Goal: Task Accomplishment & Management: Use online tool/utility

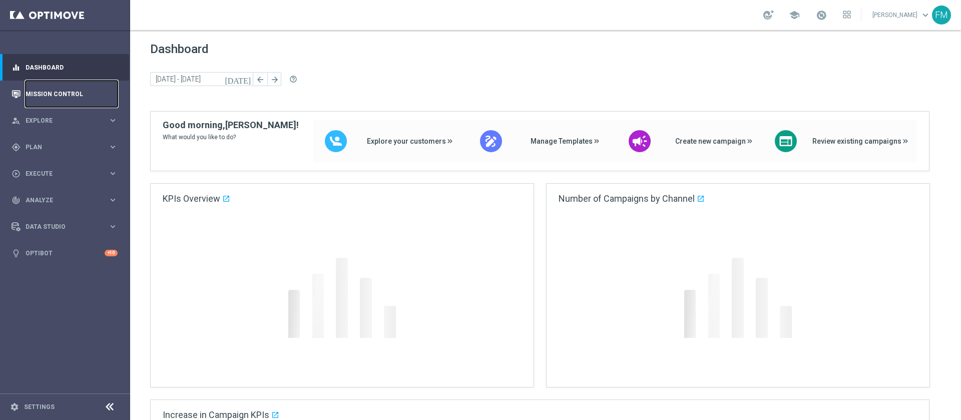
click at [59, 92] on link "Mission Control" at bounding box center [72, 94] width 92 height 27
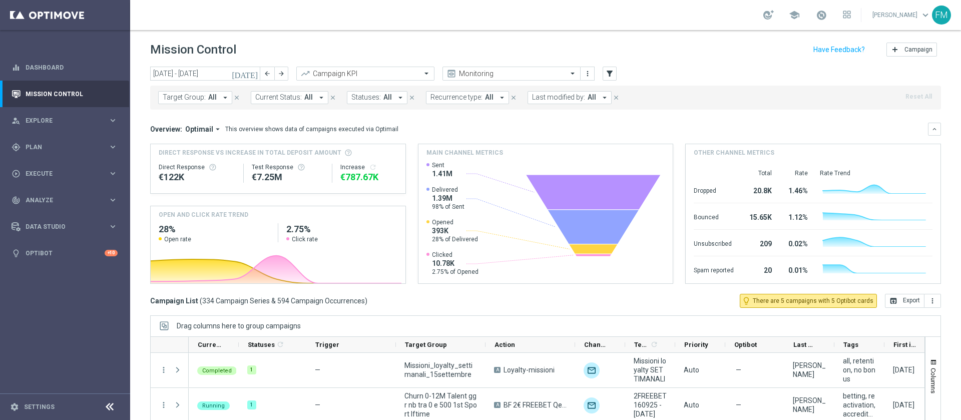
click at [254, 72] on icon "[DATE]" at bounding box center [245, 73] width 27 height 9
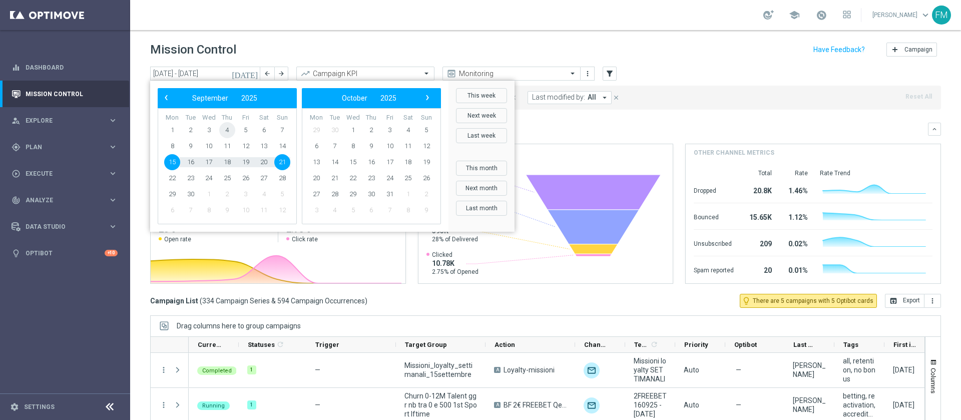
click at [223, 132] on span "4" at bounding box center [227, 130] width 16 height 16
click at [285, 131] on span "7" at bounding box center [282, 130] width 16 height 16
type input "[DATE] - [DATE]"
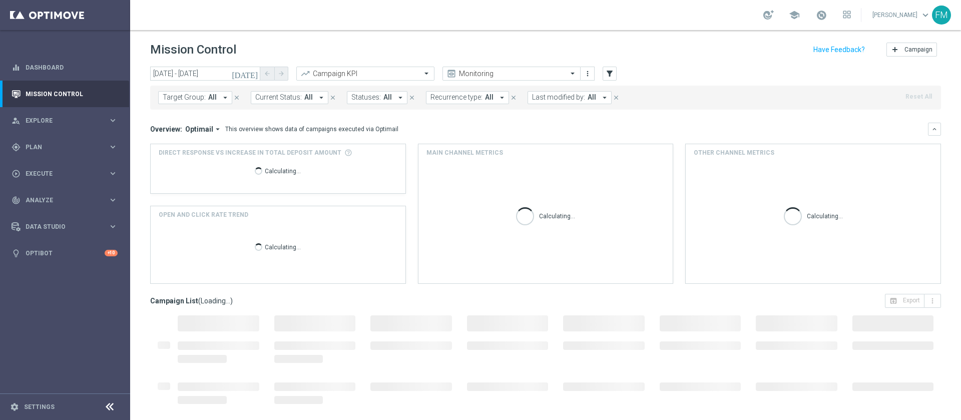
click at [587, 96] on span "All" at bounding box center [591, 97] width 9 height 9
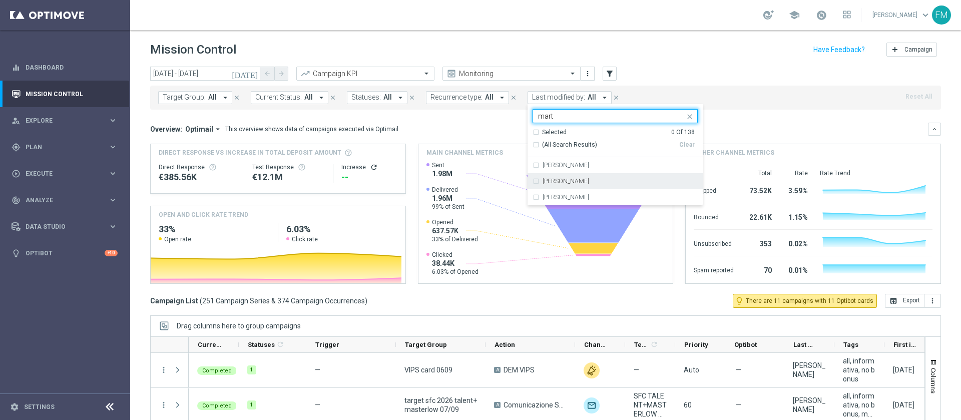
click at [542, 182] on label "[PERSON_NAME]" at bounding box center [565, 181] width 47 height 6
type input "mart"
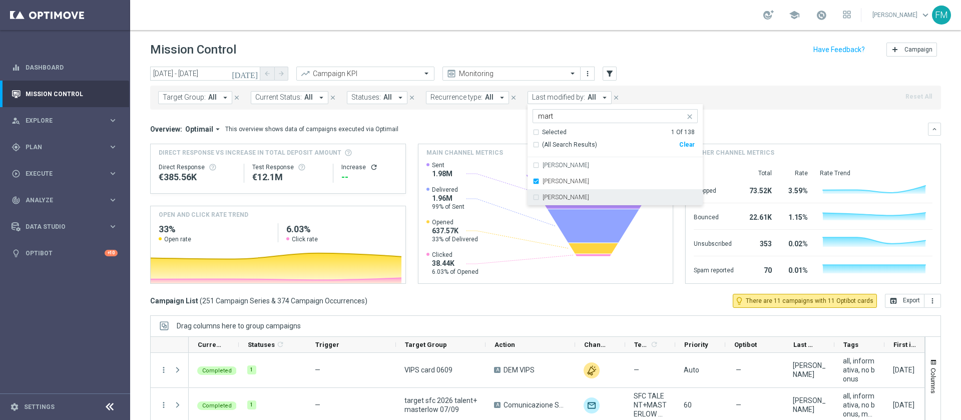
click at [535, 201] on div "[PERSON_NAME]" at bounding box center [614, 197] width 165 height 16
drag, startPoint x: 697, startPoint y: 11, endPoint x: 663, endPoint y: 72, distance: 69.4
click at [697, 11] on div "school Francesca Mascarucci keyboard_arrow_down FM" at bounding box center [545, 15] width 831 height 30
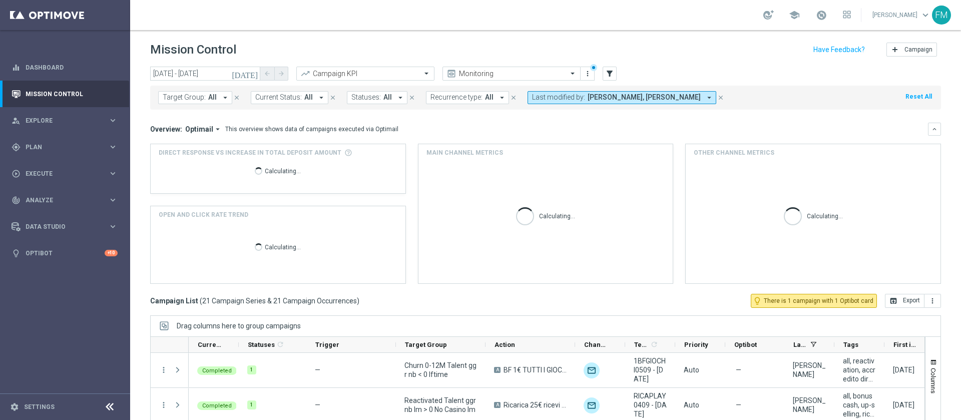
click at [601, 97] on span "Martina Troia, Paolo Martiradonna" at bounding box center [643, 97] width 113 height 9
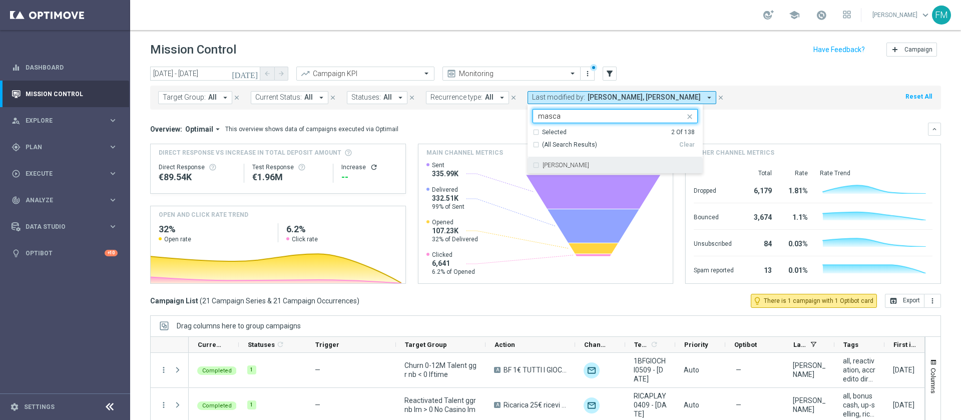
click at [588, 171] on div "[PERSON_NAME]" at bounding box center [614, 165] width 165 height 16
type input "masca"
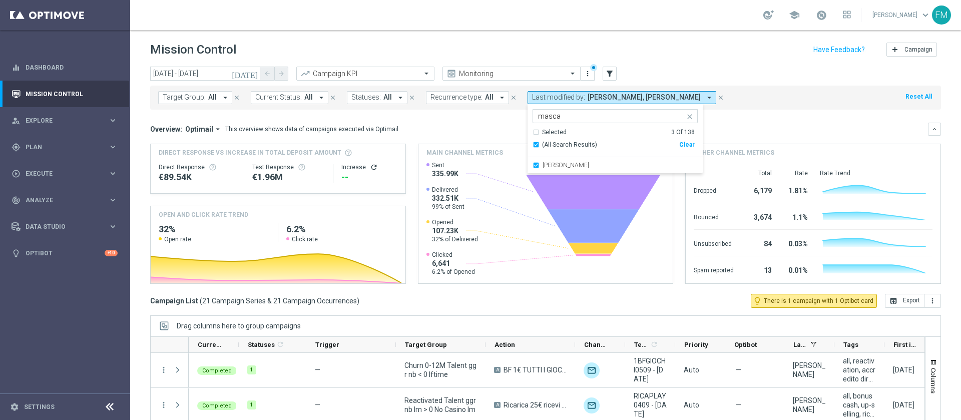
click at [632, 30] on header "Mission Control add Campaign" at bounding box center [545, 48] width 831 height 37
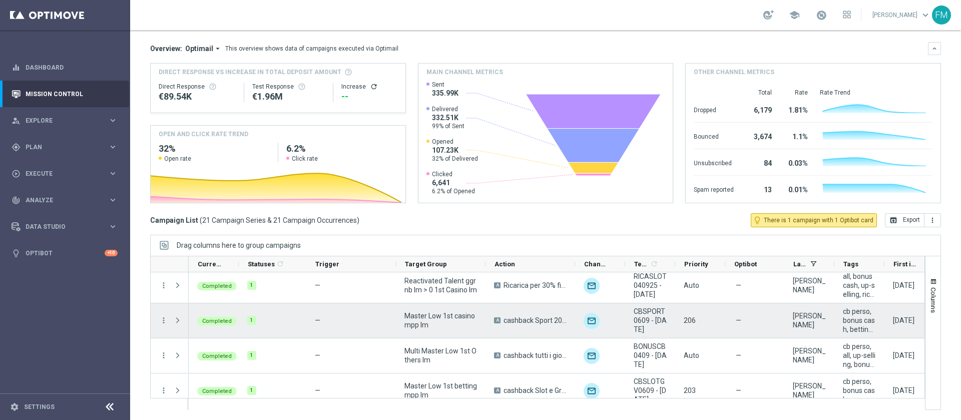
scroll to position [300, 0]
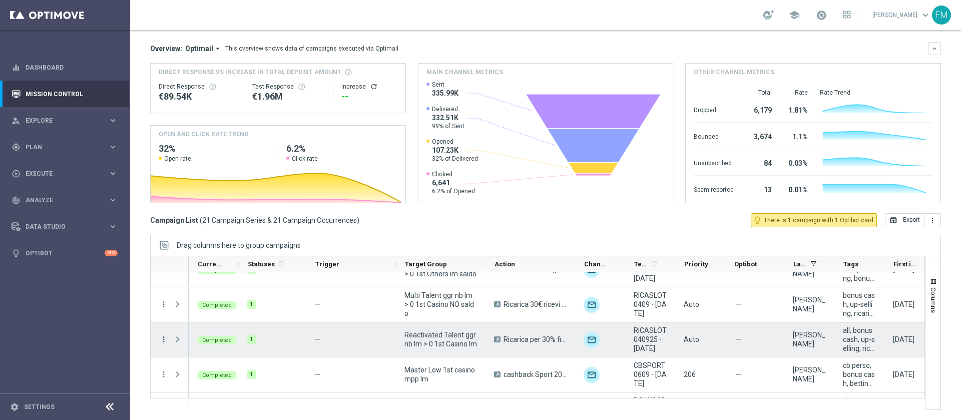
click at [166, 338] on icon "more_vert" at bounding box center [163, 339] width 9 height 9
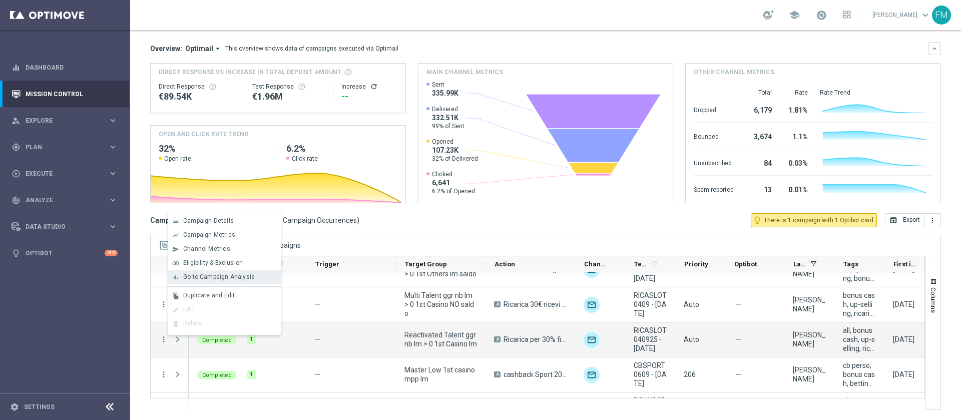
click at [231, 277] on span "Go to Campaign Analysis" at bounding box center [219, 276] width 72 height 7
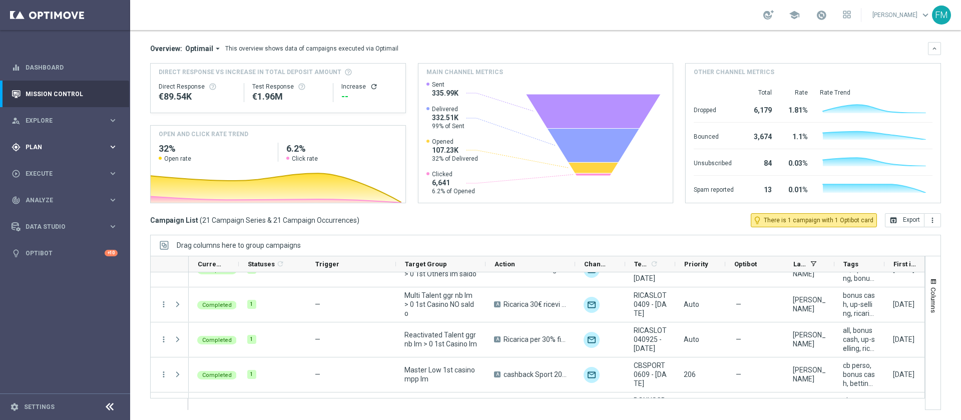
click at [92, 143] on div "gps_fixed Plan" at bounding box center [60, 147] width 97 height 9
click at [50, 170] on link "Target Groups" at bounding box center [65, 168] width 78 height 8
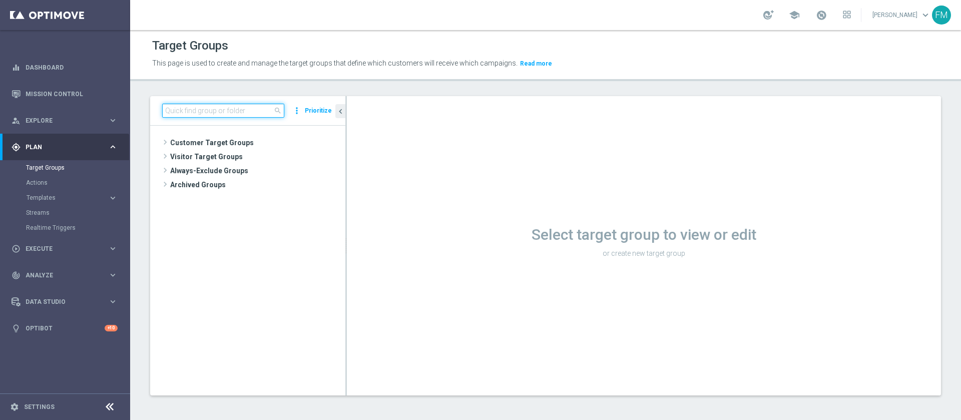
click at [195, 107] on input at bounding box center [223, 111] width 122 height 14
paste input "Giocanti Talent W-2 non Active lw lm ggr nb l3m > 0"
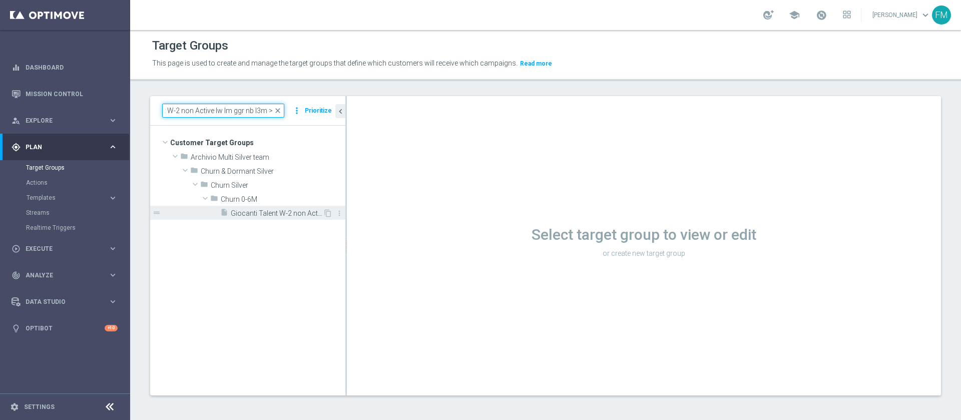
type input "Giocanti Talent W-2 non Active lw lm ggr nb l3m > 0"
click at [269, 210] on span "Giocanti Talent W-2 non Active lw lm ggr nb l3m > 0" at bounding box center [277, 213] width 92 height 9
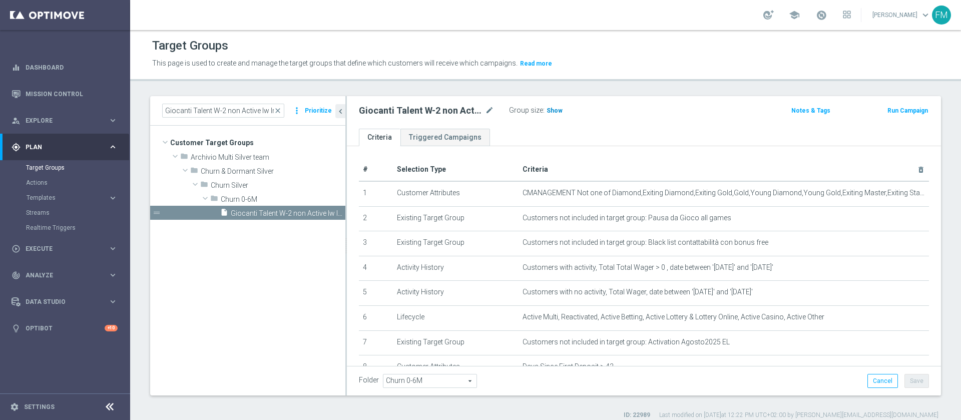
click at [558, 108] on span "Show" at bounding box center [554, 110] width 16 height 7
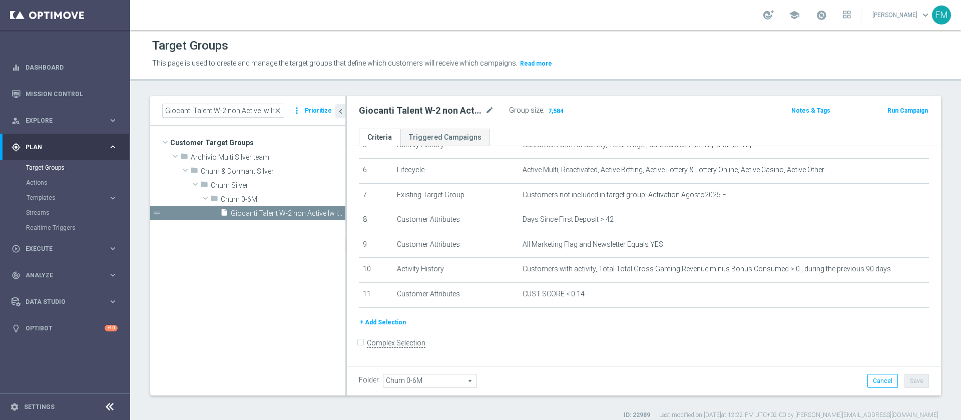
scroll to position [151, 0]
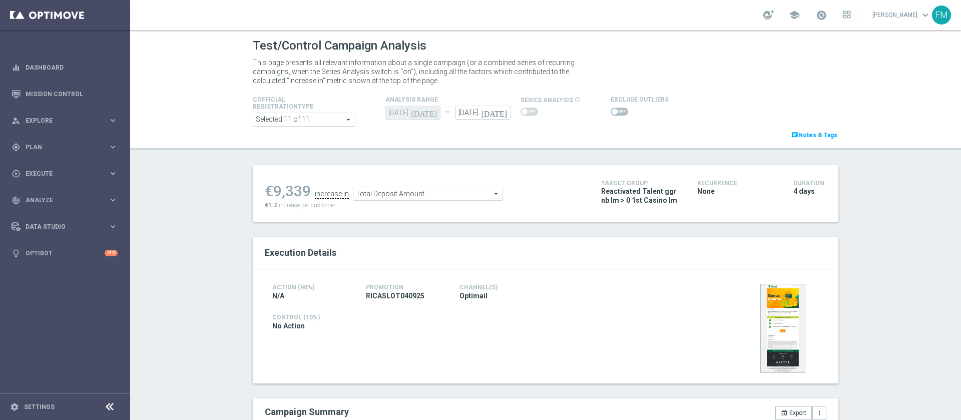
click at [447, 200] on span "Total Deposit Amount" at bounding box center [427, 193] width 149 height 13
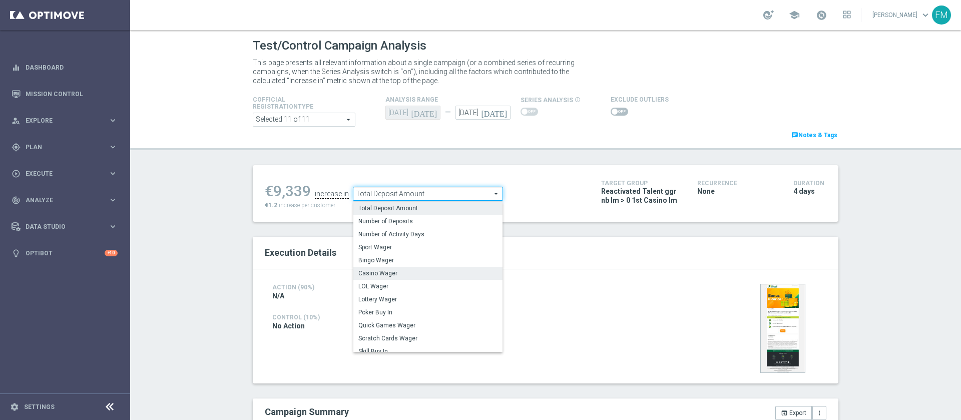
click at [418, 271] on span "Casino Wager" at bounding box center [427, 273] width 139 height 8
type input "Casino Wager"
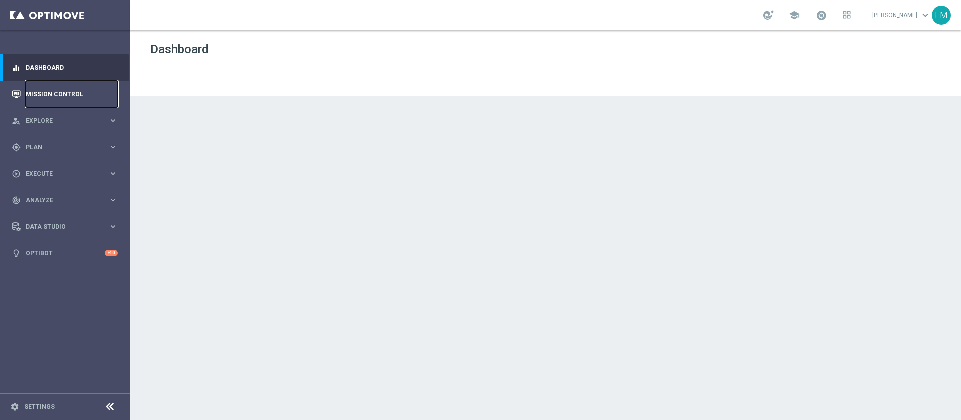
click at [82, 82] on link "Mission Control" at bounding box center [72, 94] width 92 height 27
